Goal: Task Accomplishment & Management: Use online tool/utility

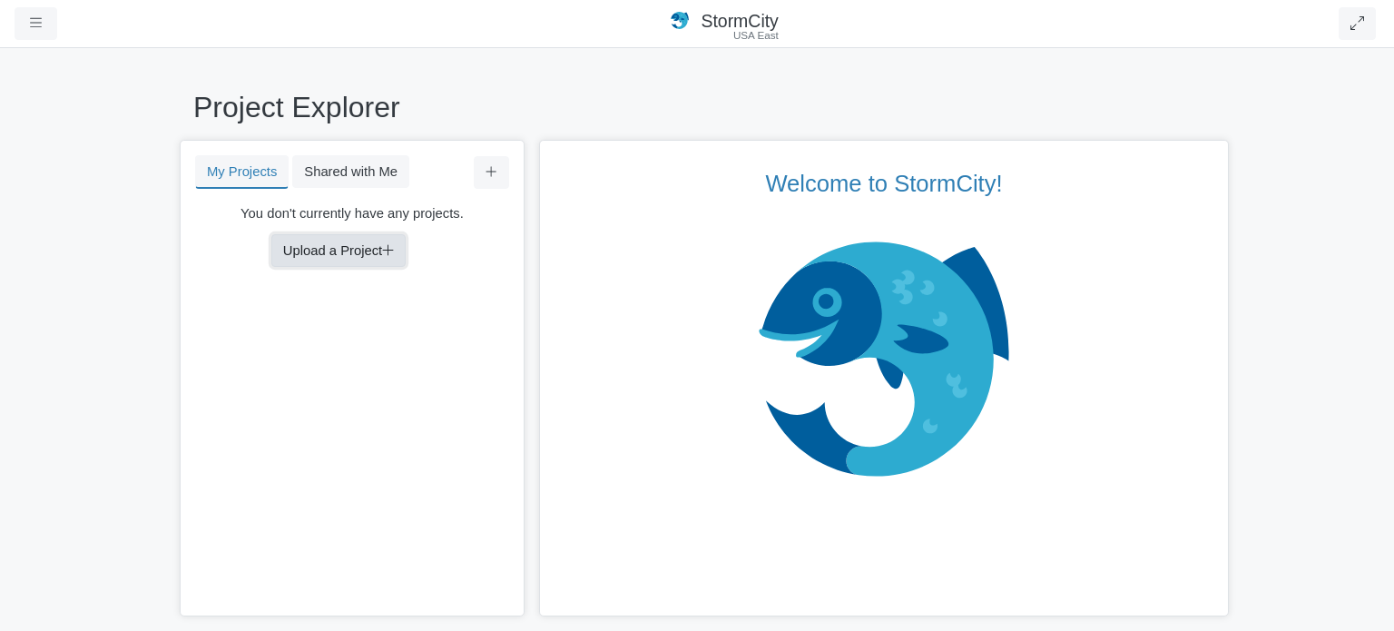
click at [367, 257] on button "Upload a Project" at bounding box center [338, 250] width 134 height 33
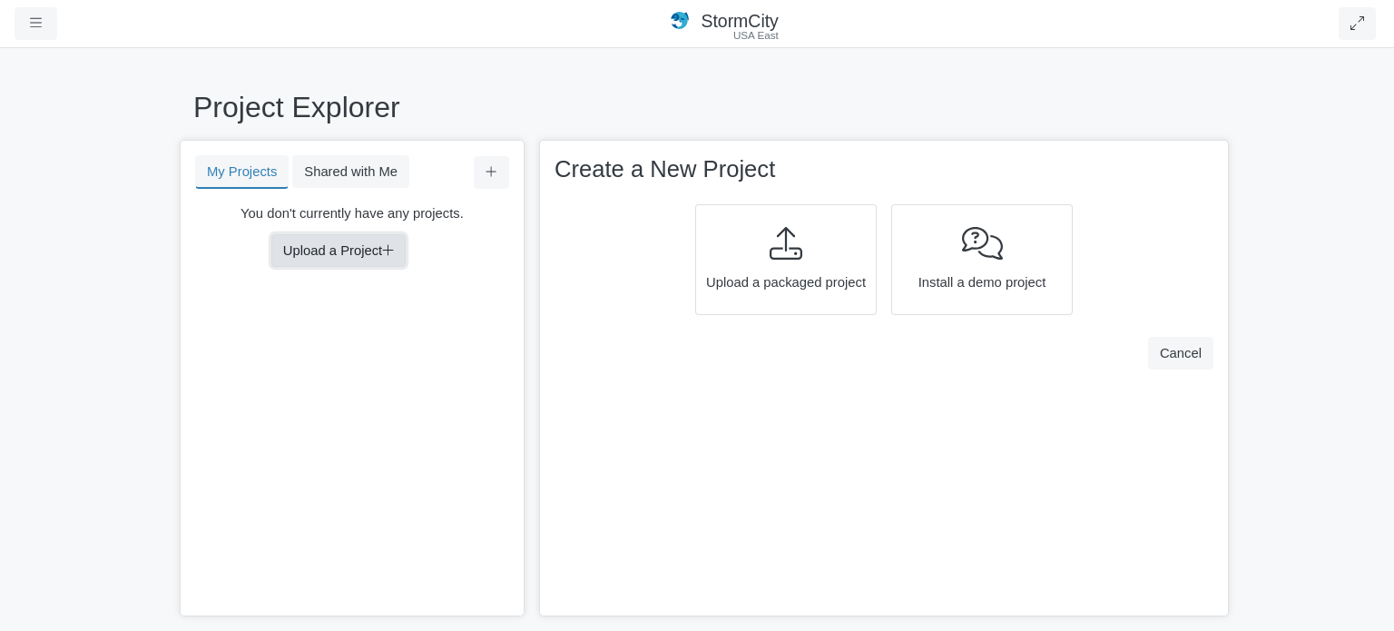
click at [374, 249] on button "Upload a Project" at bounding box center [338, 250] width 134 height 33
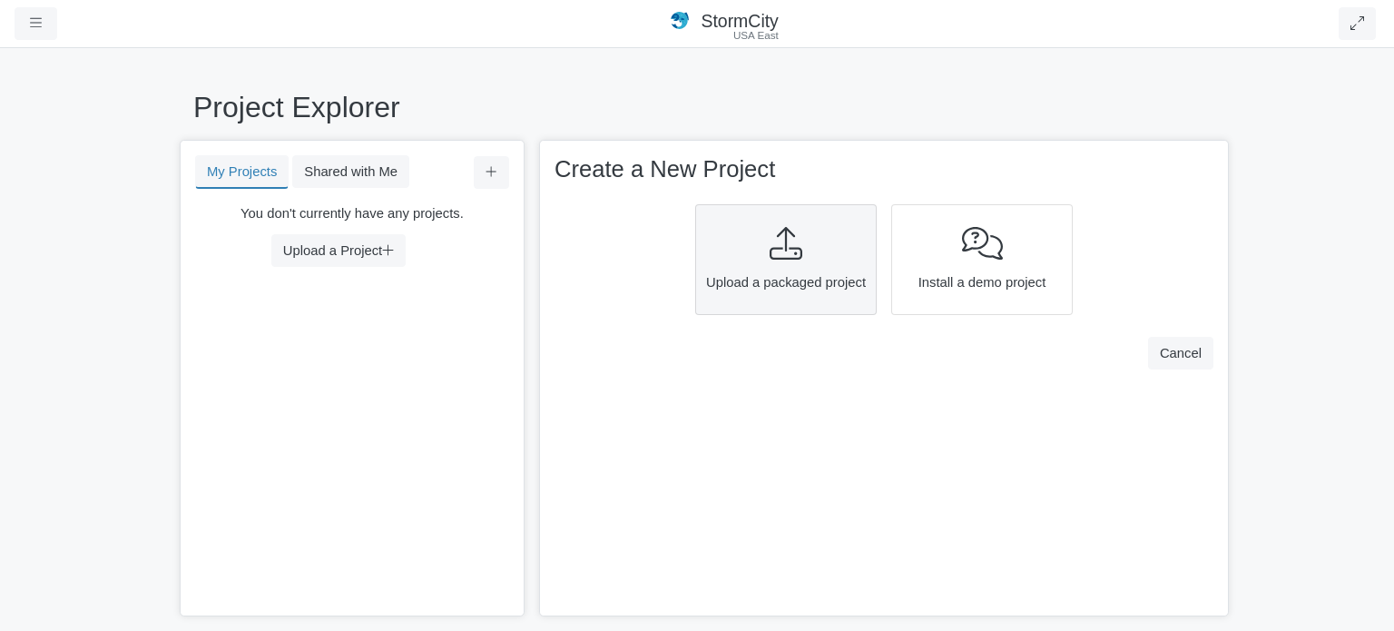
click at [769, 239] on icon at bounding box center [785, 243] width 33 height 33
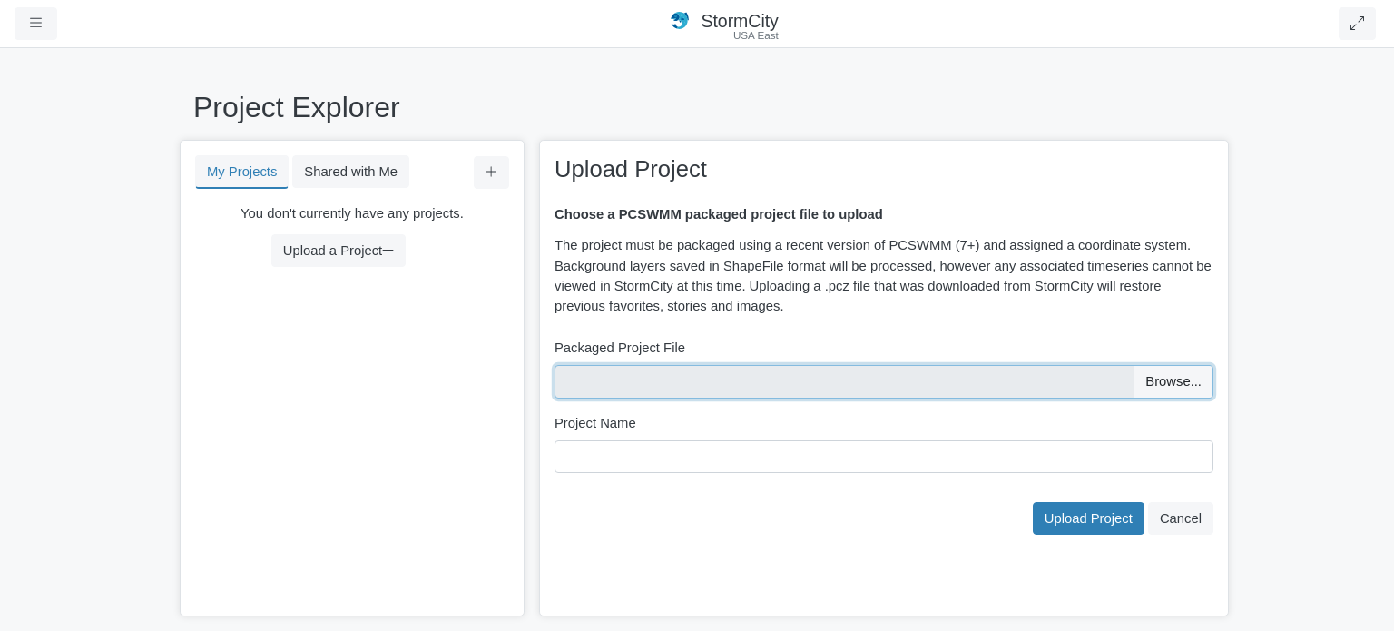
click at [1182, 395] on input "file" at bounding box center [883, 381] width 659 height 33
type input "C:\fakepath\008_ParcPrieur_LID_2D_scen1.pcz"
type input "008_ParcPrieur_LID_2D_scen1"
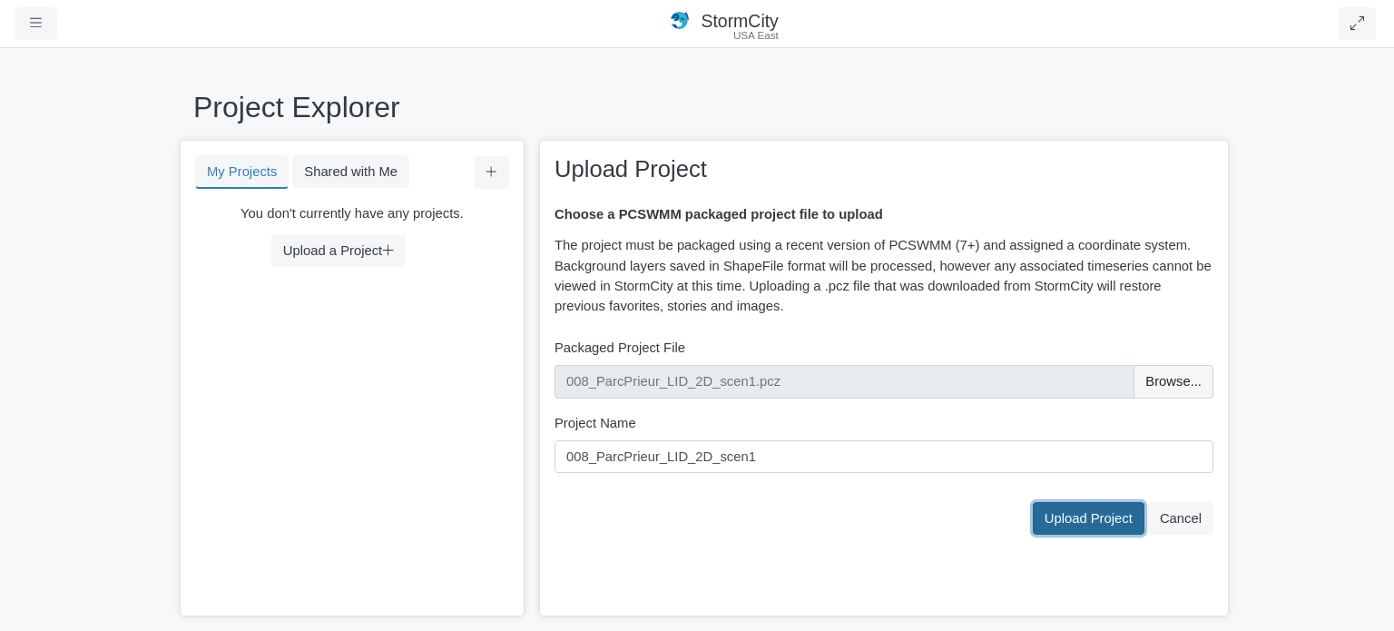
click at [1107, 524] on span "Upload Project" at bounding box center [1088, 518] width 88 height 15
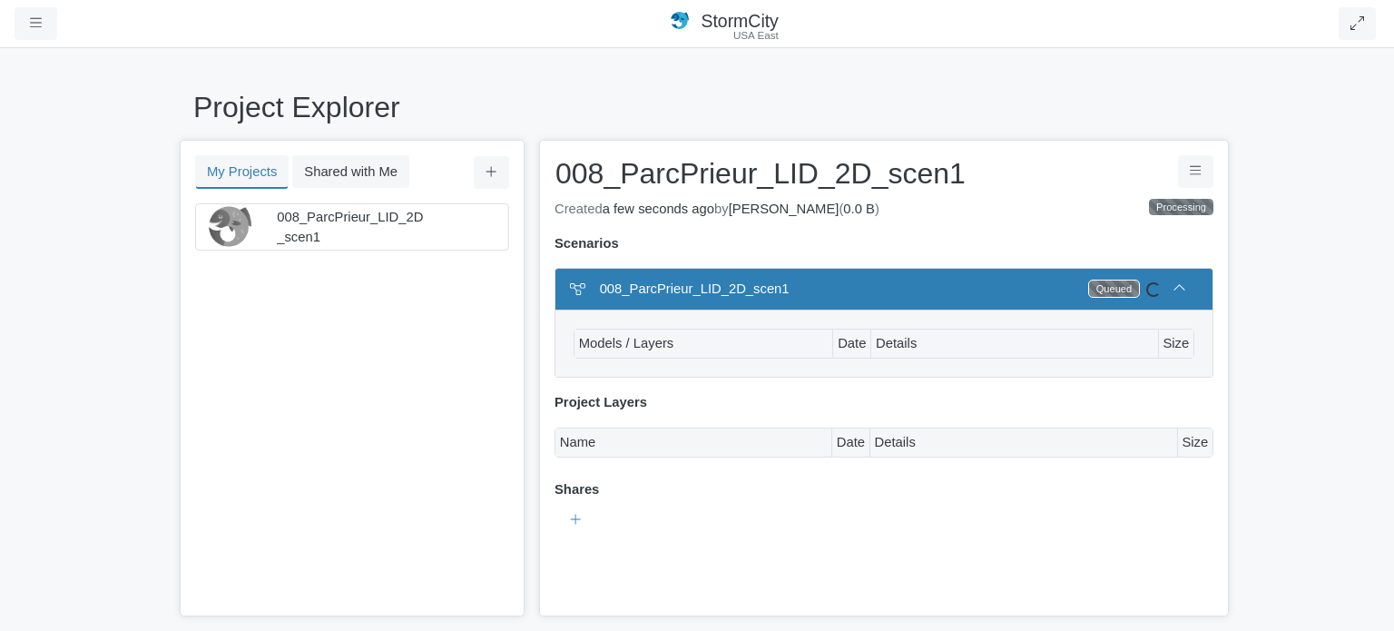
click at [1118, 290] on div "Queued" at bounding box center [1114, 288] width 50 height 16
click at [1183, 173] on button "Project Controls" at bounding box center [1195, 171] width 35 height 33
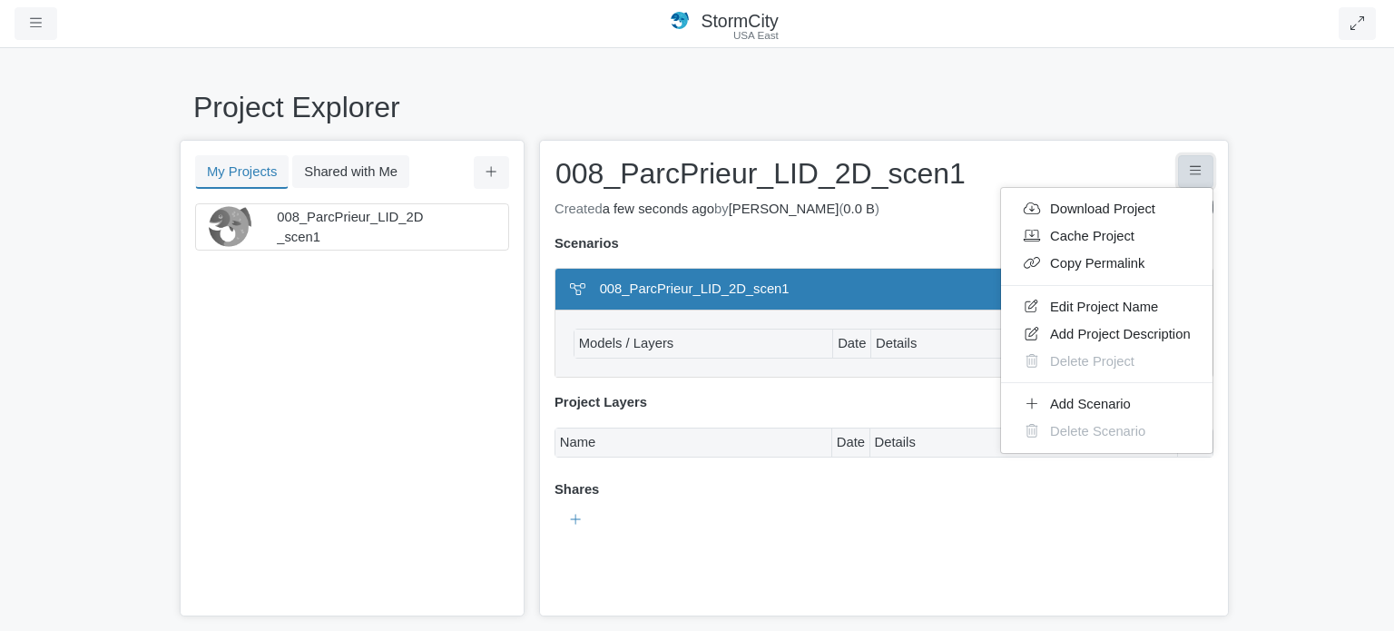
click at [1184, 176] on button "Project Controls" at bounding box center [1195, 171] width 35 height 33
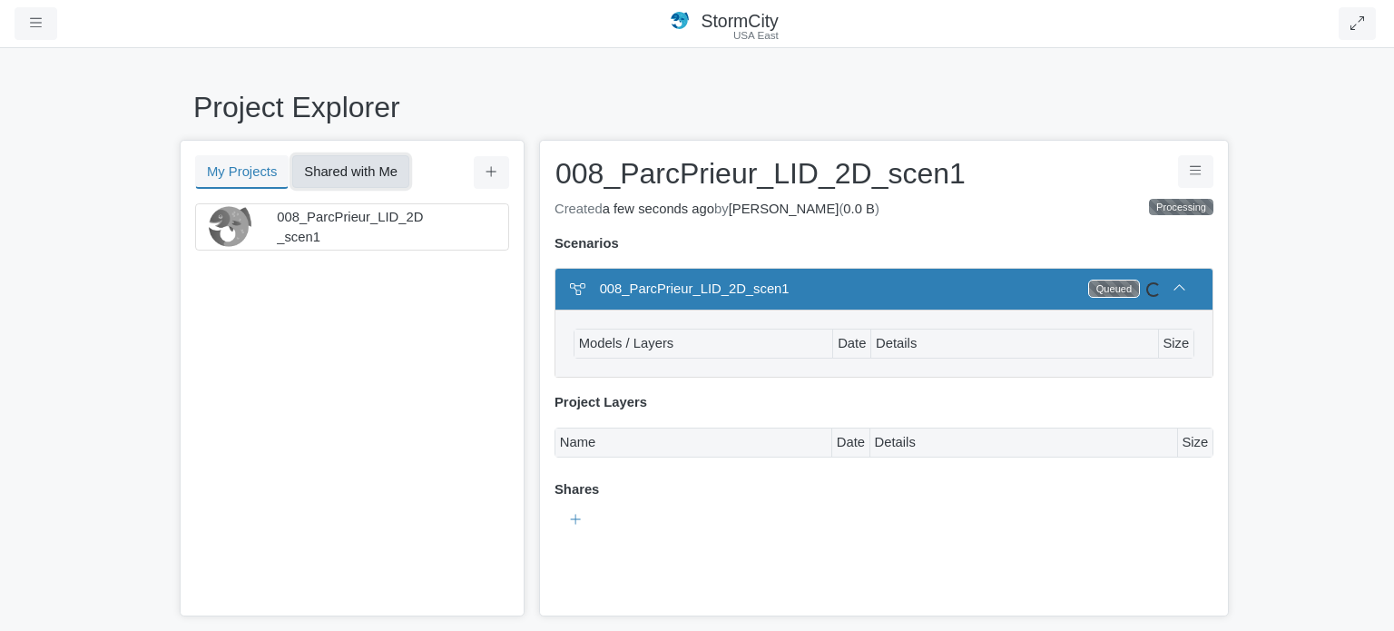
click at [339, 159] on button "Shared with Me" at bounding box center [350, 171] width 117 height 33
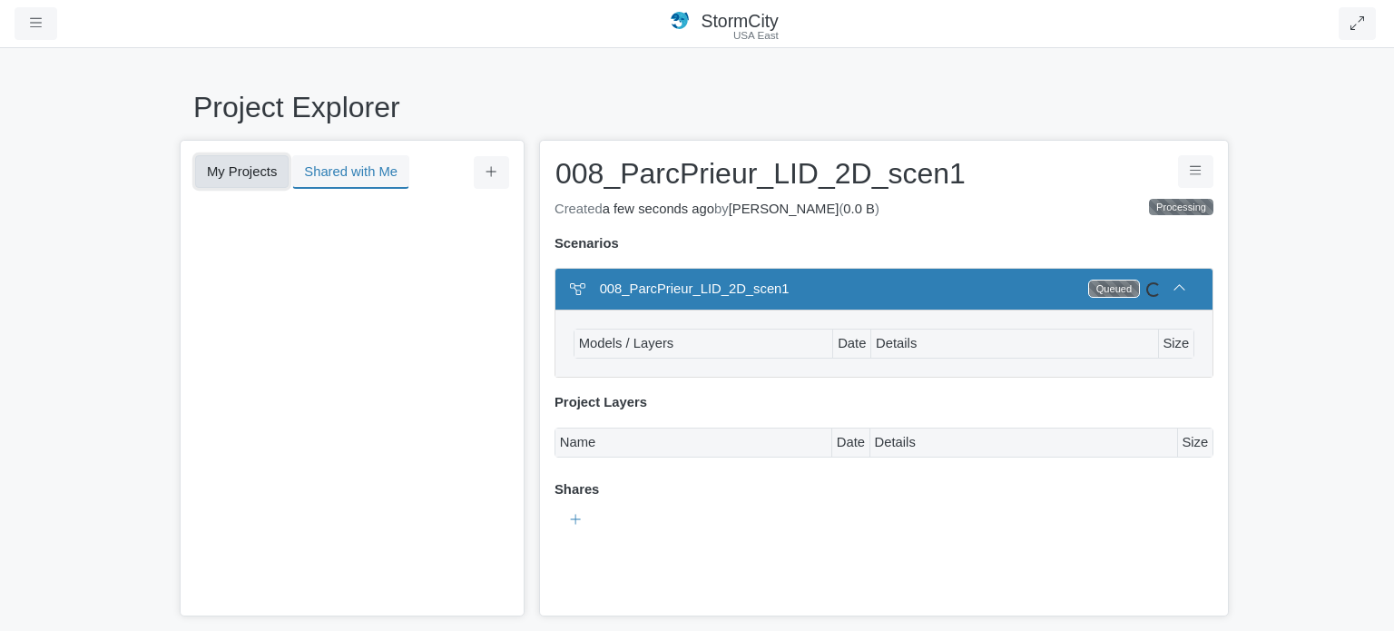
click at [258, 173] on button "My Projects" at bounding box center [241, 171] width 93 height 33
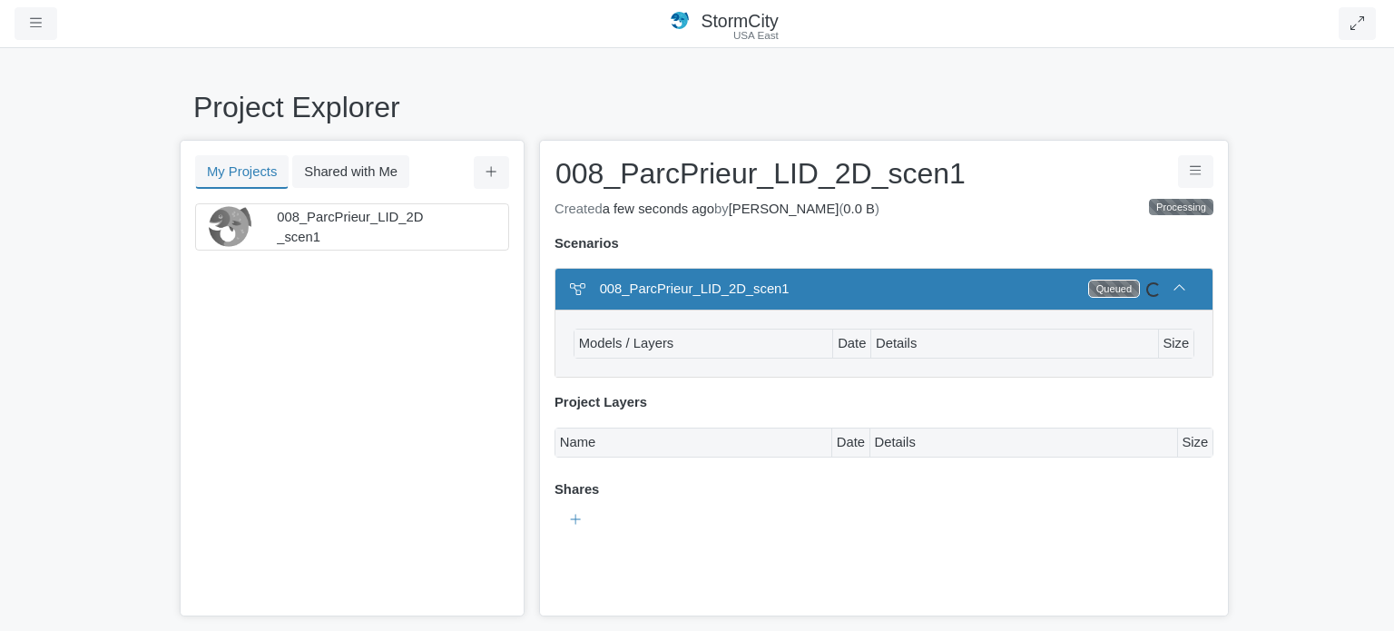
click at [513, 447] on div "You don't currently have any projects. Upload a Project You don't currently hav…" at bounding box center [351, 410] width 341 height 415
